Goal: Task Accomplishment & Management: Use online tool/utility

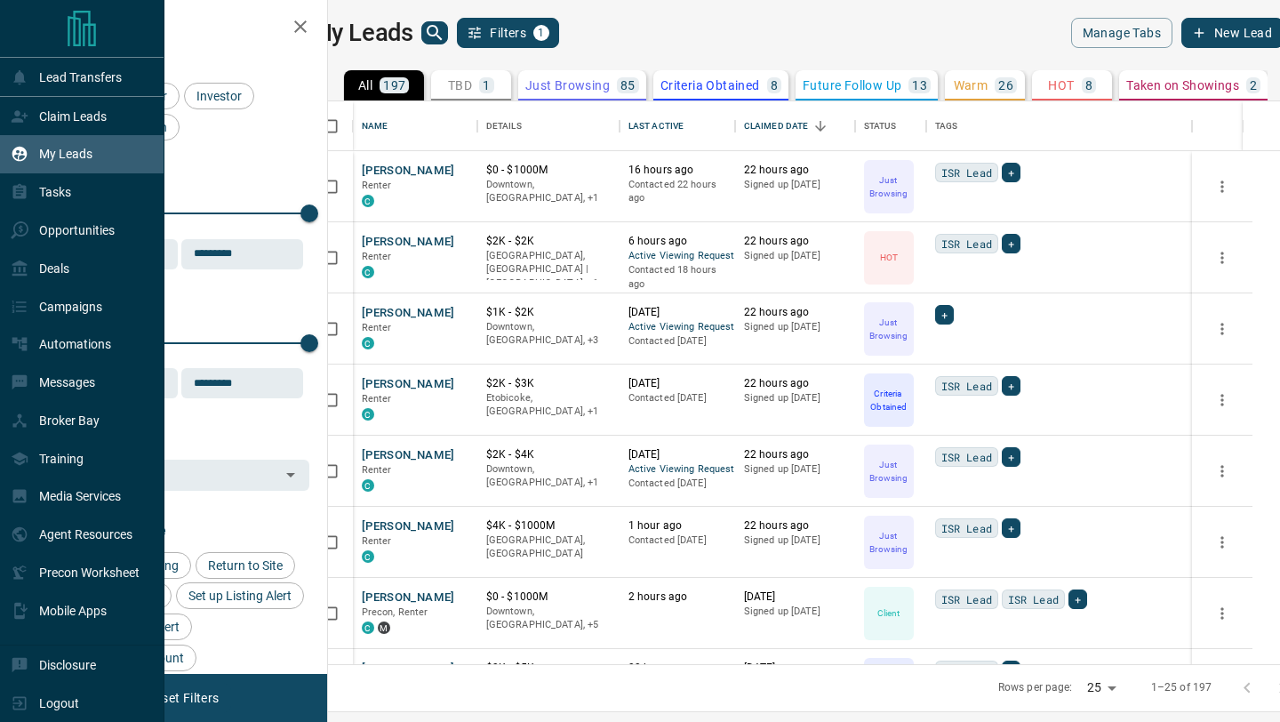
scroll to position [563, 944]
click at [43, 273] on p "Deals" at bounding box center [54, 268] width 30 height 14
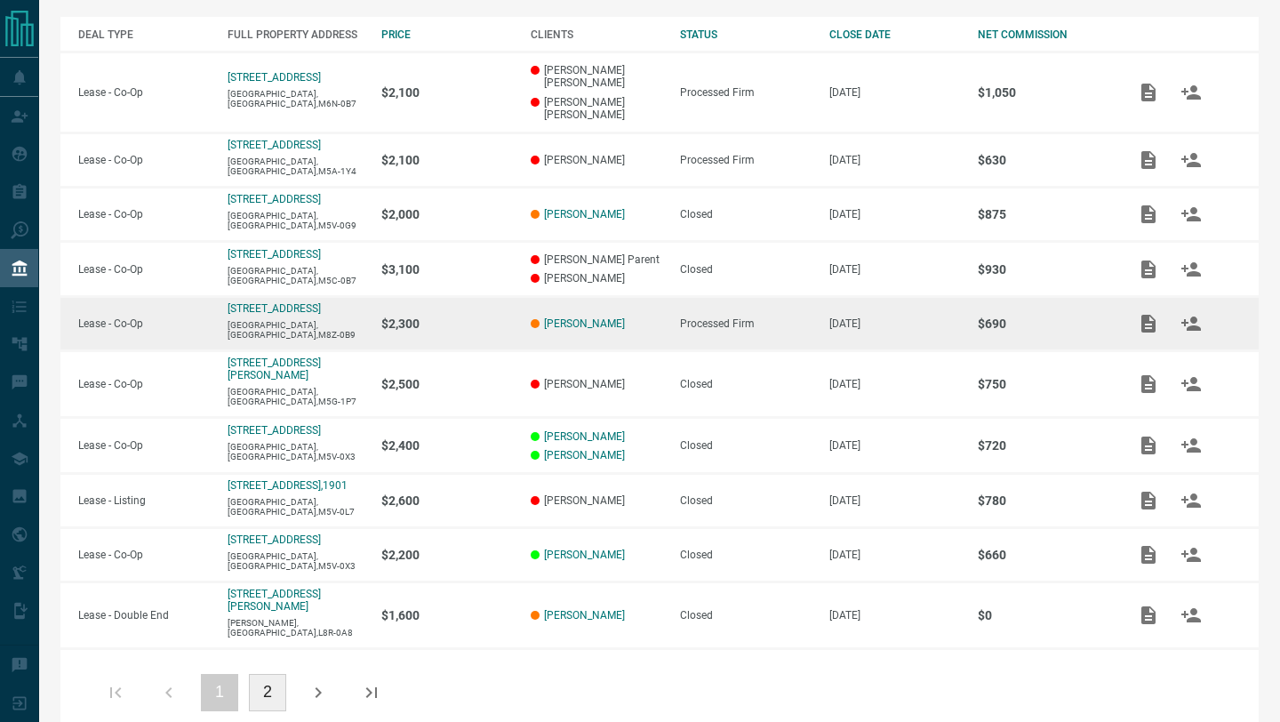
scroll to position [329, 0]
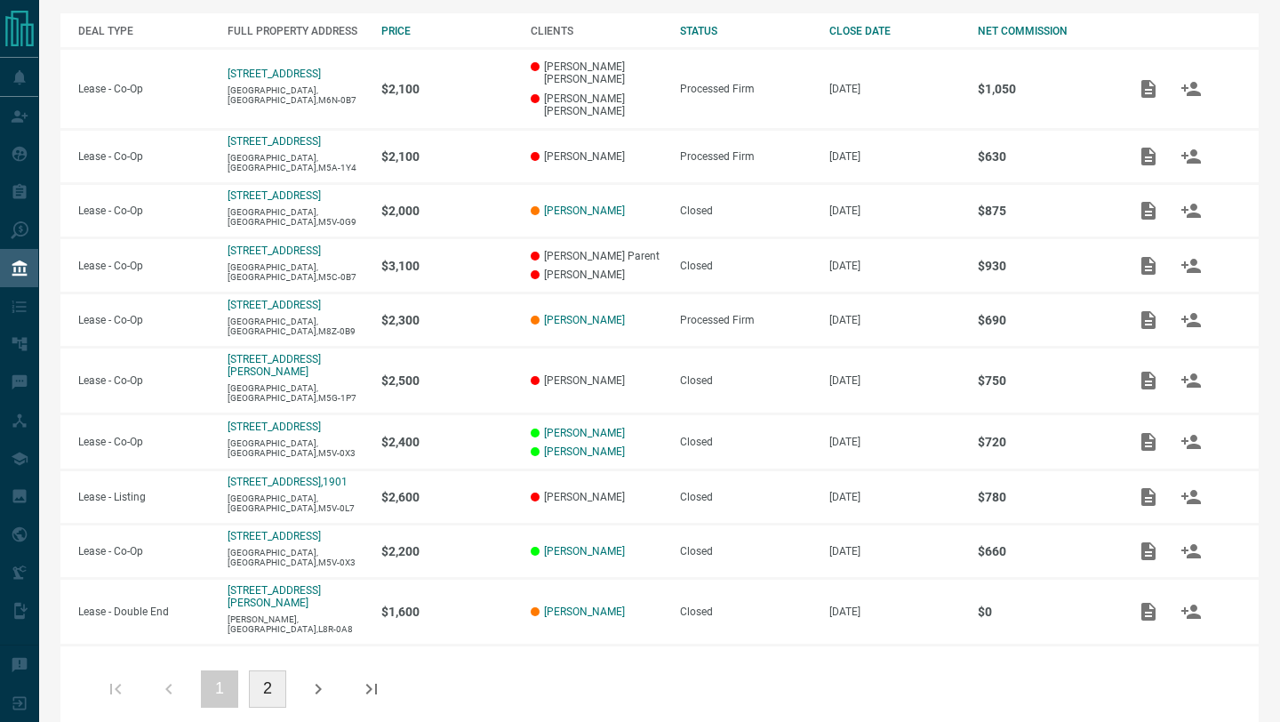
click at [266, 670] on button "2" at bounding box center [267, 688] width 37 height 37
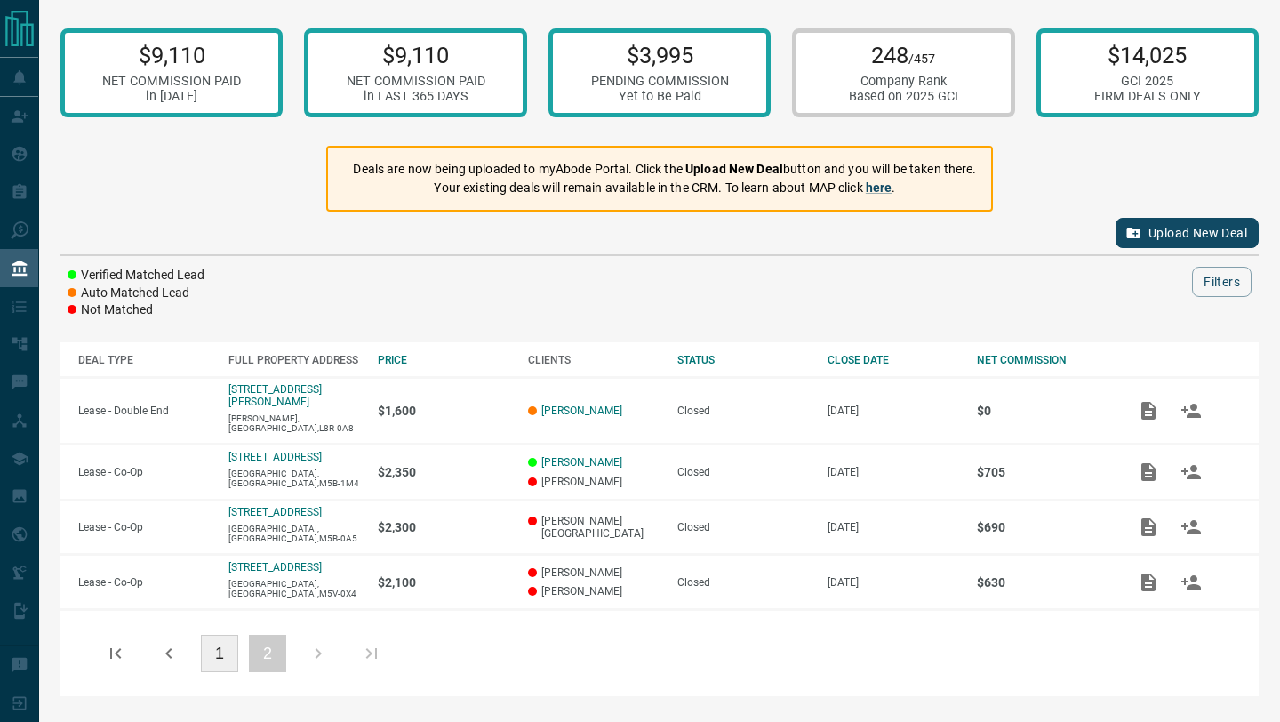
scroll to position [0, 0]
click at [1156, 240] on button "Upload New Deal" at bounding box center [1187, 233] width 143 height 30
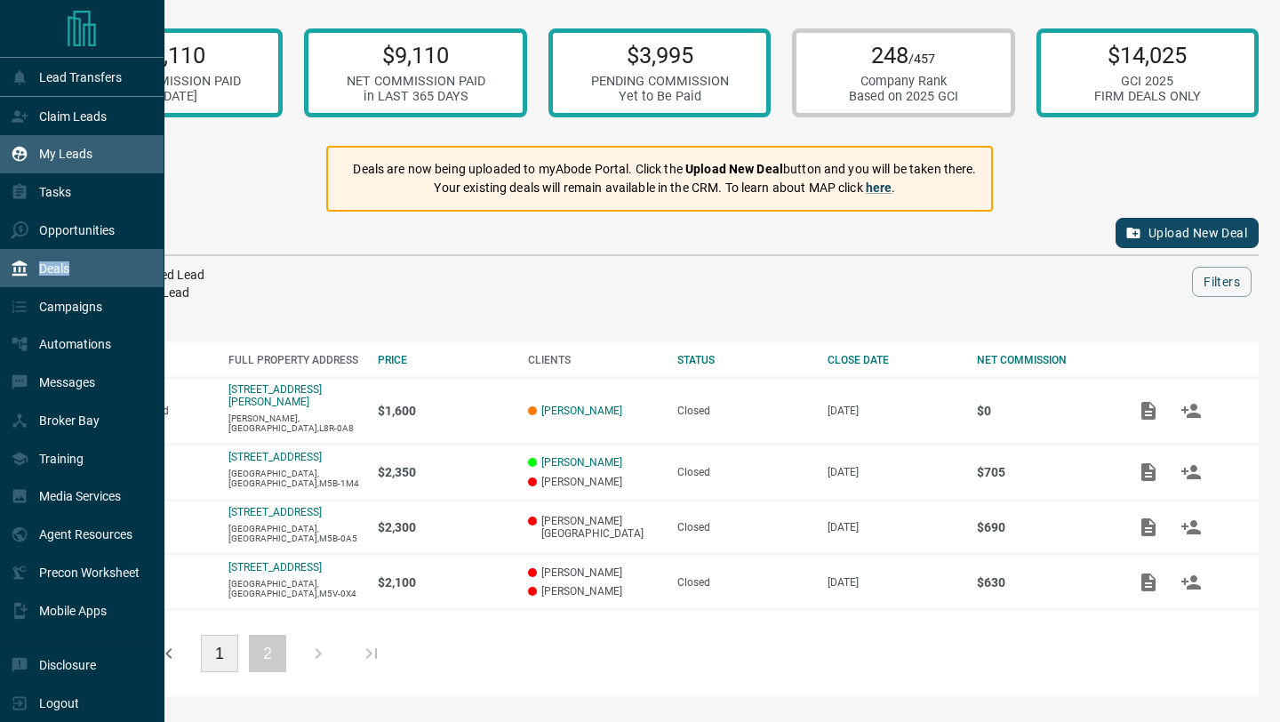
click at [27, 146] on icon at bounding box center [20, 154] width 18 height 18
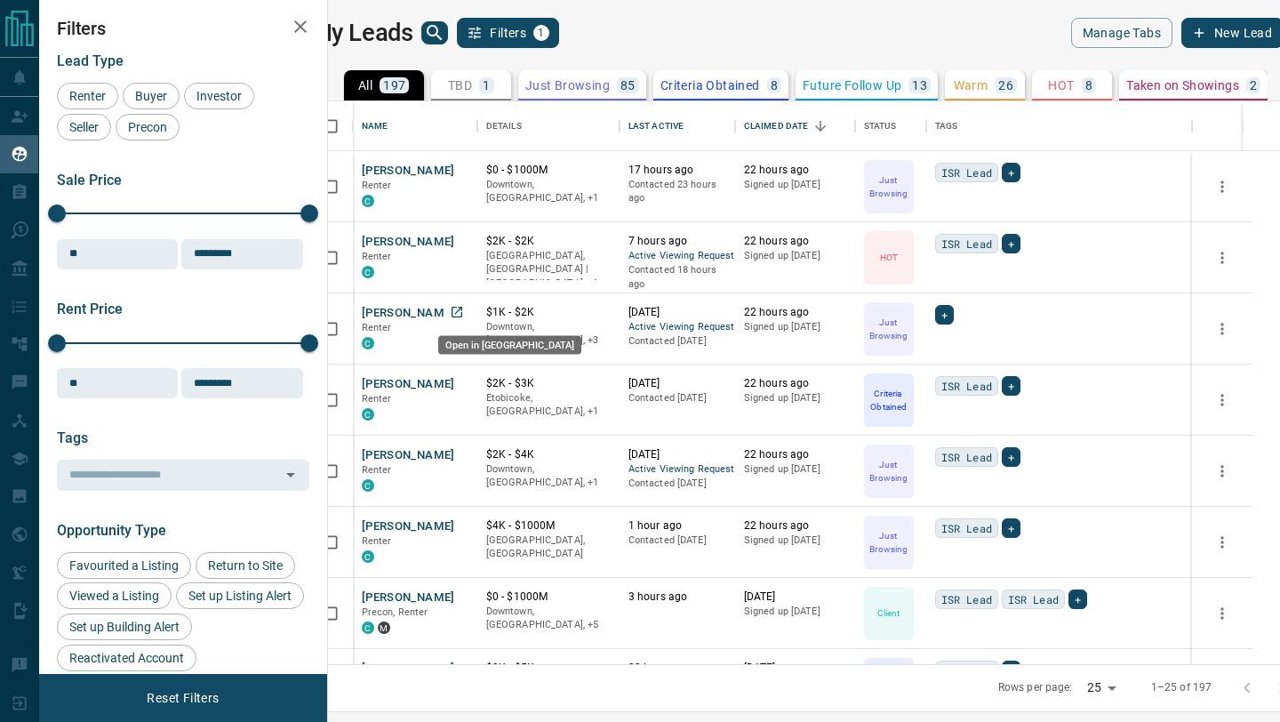
scroll to position [11, 0]
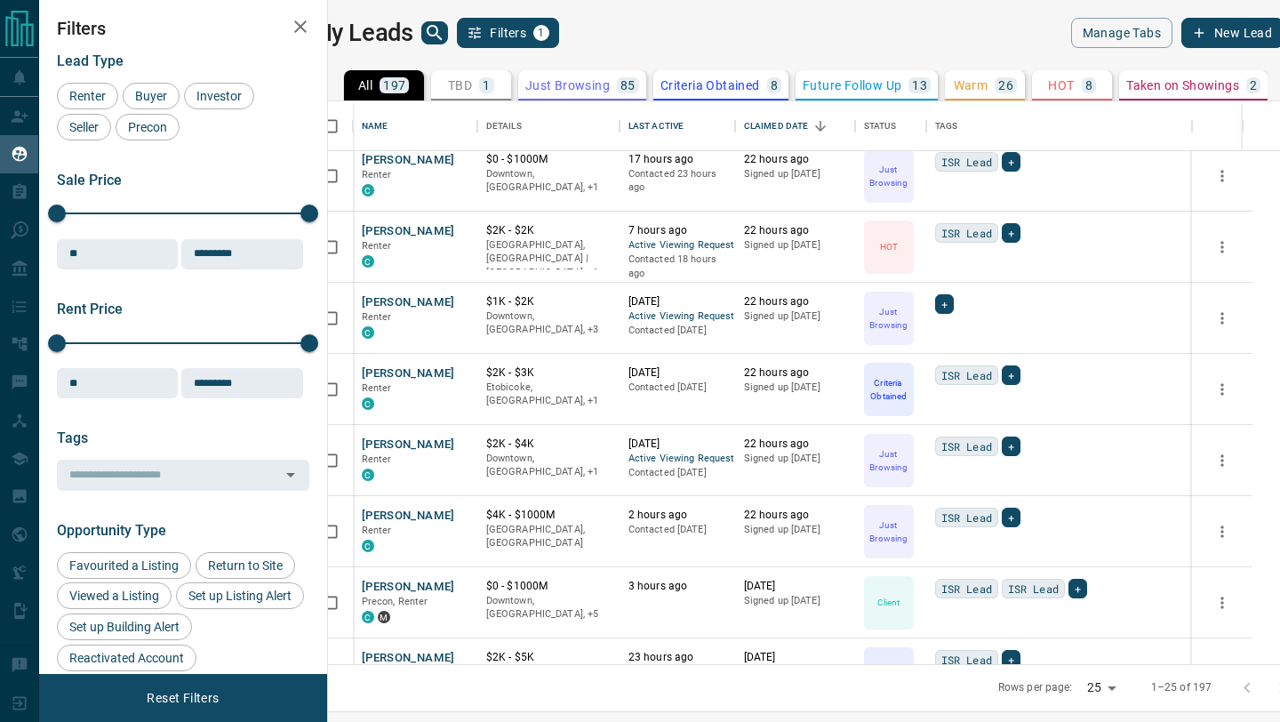
click at [445, 33] on icon "search button" at bounding box center [434, 32] width 21 height 21
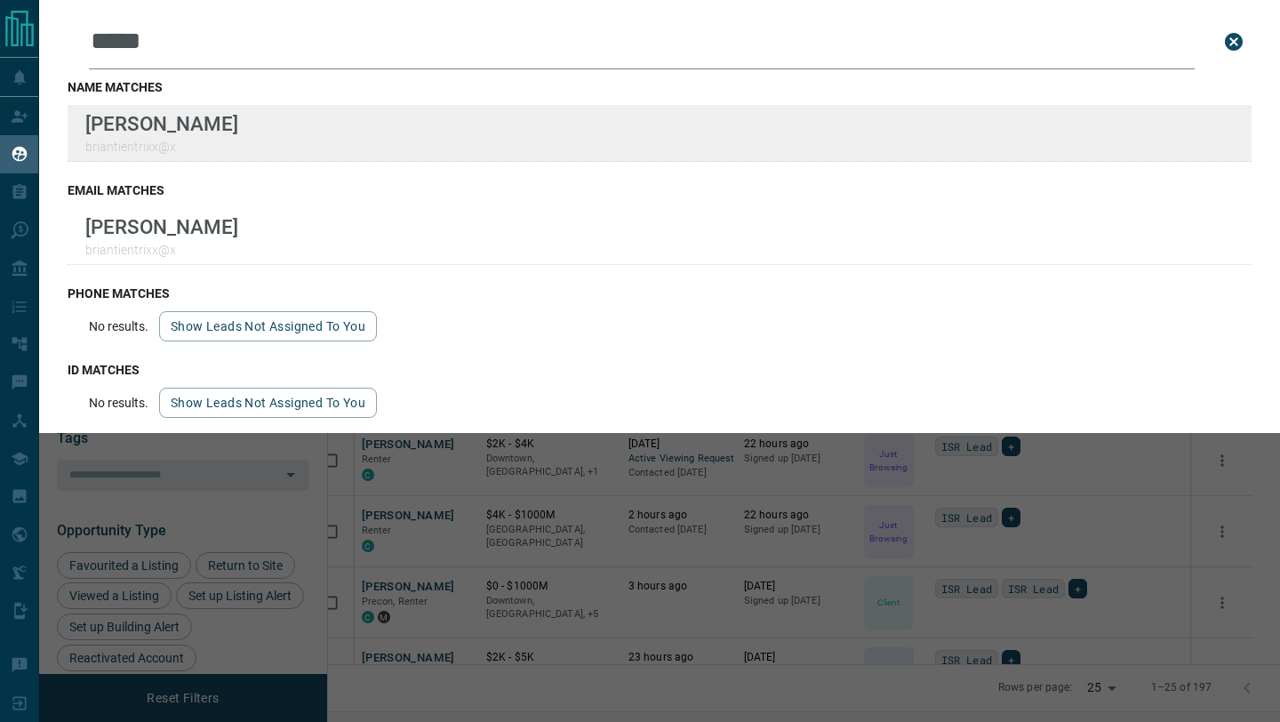
type input "*****"
click at [0, 0] on div "Lead Transfers Claim Leads My Leads Tasks Opportunities Deals Campaigns Automat…" at bounding box center [640, 350] width 1280 height 700
